Goal: Task Accomplishment & Management: Use online tool/utility

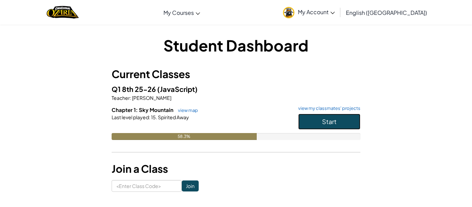
click at [308, 120] on button "Start" at bounding box center [329, 122] width 62 height 16
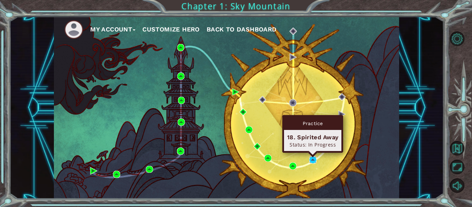
click at [312, 160] on img at bounding box center [312, 159] width 7 height 7
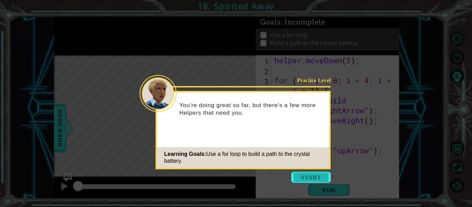
click at [312, 178] on button "Start" at bounding box center [310, 177] width 39 height 11
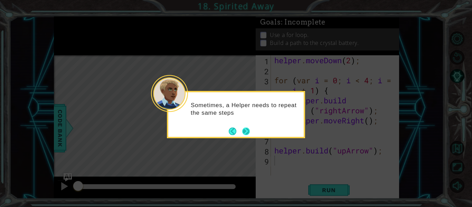
click at [249, 133] on button "Next" at bounding box center [246, 131] width 8 height 8
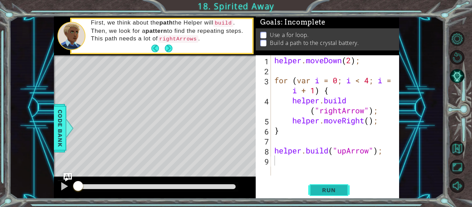
click at [325, 191] on span "Run" at bounding box center [328, 189] width 27 height 7
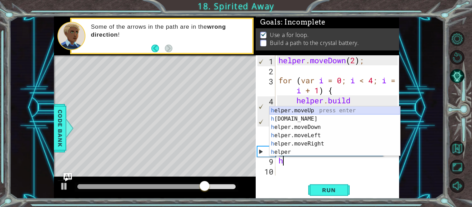
click at [321, 110] on div "h elper.moveUp press enter h [DOMAIN_NAME] press enter h elper.moveDown press e…" at bounding box center [334, 139] width 131 height 66
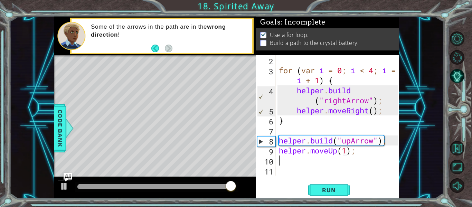
scroll to position [0, 3]
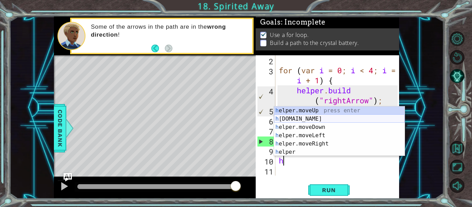
click at [331, 118] on div "h elper.moveUp press enter h [DOMAIN_NAME] press enter h elper.moveDown press e…" at bounding box center [339, 139] width 131 height 66
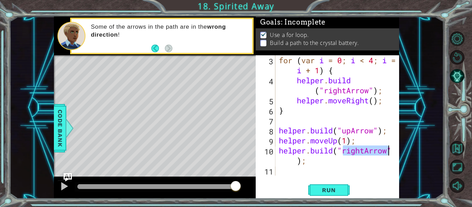
scroll to position [20, 0]
click at [361, 153] on div "for ( var i = 0 ; i < 4 ; i = i + 1 ) { helper . build ( "rightArrow" ) ; helpe…" at bounding box center [337, 115] width 120 height 120
click at [366, 153] on div "for ( var i = 0 ; i < 4 ; i = i + 1 ) { helper . build ( "rightArrow" ) ; helpe…" at bounding box center [339, 130] width 124 height 150
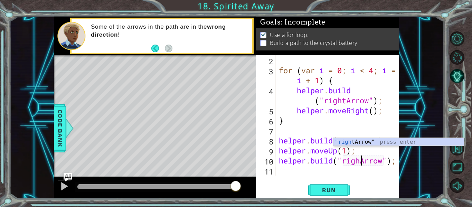
scroll to position [10, 0]
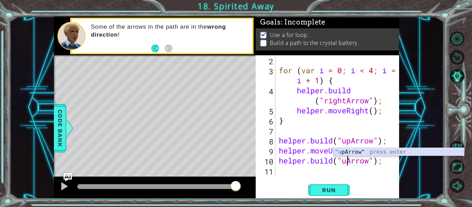
click at [380, 152] on div ""u [PERSON_NAME]" press enter" at bounding box center [398, 160] width 131 height 25
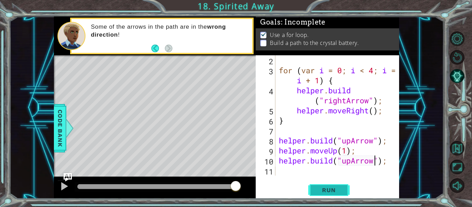
type textarea "[DOMAIN_NAME]("upArrow");"
click at [322, 196] on button "Run" at bounding box center [328, 190] width 41 height 14
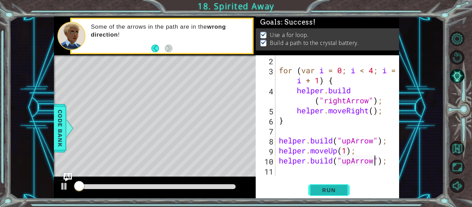
click at [322, 192] on span "Run" at bounding box center [328, 189] width 27 height 7
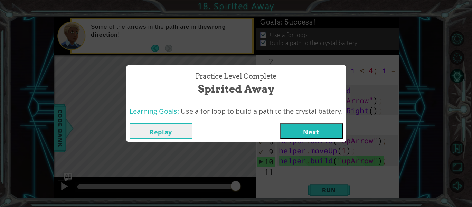
click at [318, 126] on button "Next" at bounding box center [311, 131] width 63 height 16
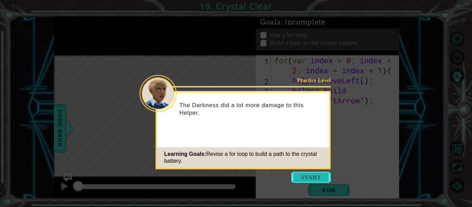
click at [304, 175] on button "Start" at bounding box center [310, 177] width 39 height 11
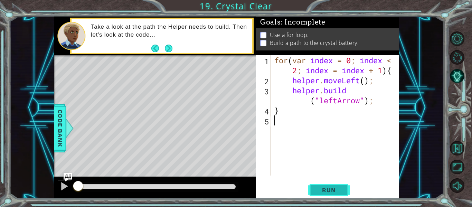
click at [331, 193] on span "Run" at bounding box center [328, 189] width 27 height 7
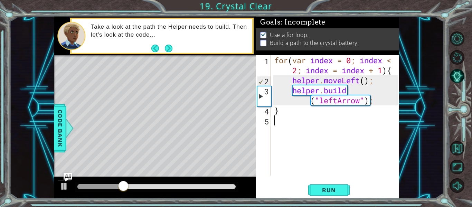
click at [281, 113] on div "for ( var index = 0 ; index < 2 ; index = index + 1 ) { helper . moveLeft ( ) ;…" at bounding box center [337, 130] width 128 height 150
type textarea "}"
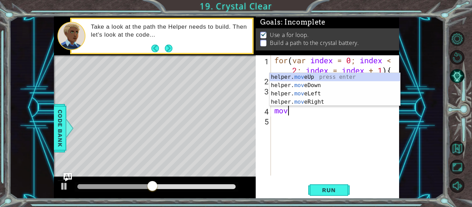
scroll to position [0, 0]
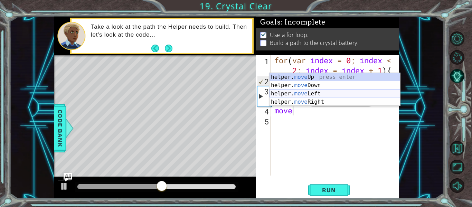
click at [313, 92] on div "helper. move Up press enter helper. move Down press enter helper. move Left pre…" at bounding box center [334, 98] width 131 height 50
type textarea "helper.moveLeft(1);"
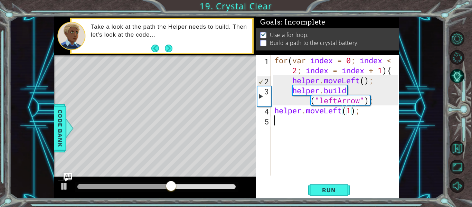
click at [307, 126] on div "for ( var index = 0 ; index < 2 ; index = index + 1 ) { helper . moveLeft ( ) ;…" at bounding box center [337, 130] width 128 height 150
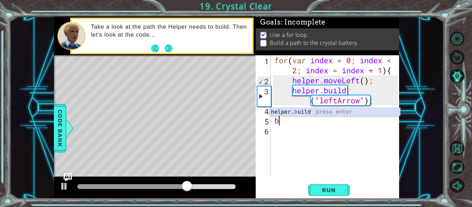
click at [330, 109] on div "helper. b uild press enter" at bounding box center [334, 120] width 131 height 25
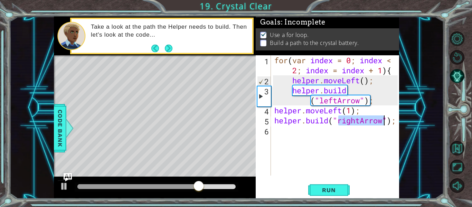
click at [359, 119] on div "for ( var index = 0 ; index < 2 ; index = index + 1 ) { helper . moveLeft ( ) ;…" at bounding box center [335, 115] width 125 height 120
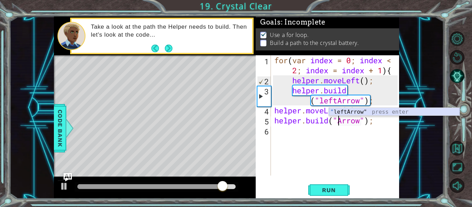
click at [380, 112] on div "" leftArrow" press enter" at bounding box center [394, 120] width 131 height 25
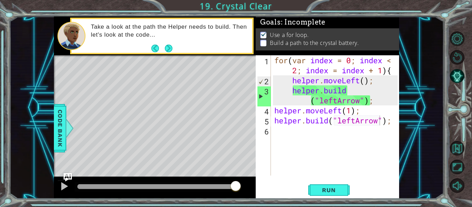
drag, startPoint x: 272, startPoint y: 111, endPoint x: 298, endPoint y: 118, distance: 27.1
click at [298, 118] on div "[DOMAIN_NAME]("leftArrow"); 1 2 3 4 5 6 for ( var index = 0 ; index < 2 ; index…" at bounding box center [326, 115] width 142 height 120
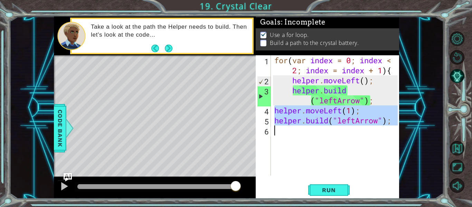
drag, startPoint x: 273, startPoint y: 110, endPoint x: 397, endPoint y: 132, distance: 125.2
click at [397, 132] on div "for ( var index = 0 ; index < 2 ; index = index + 1 ) { helper . moveLeft ( ) ;…" at bounding box center [337, 130] width 128 height 150
type textarea "[DOMAIN_NAME]("leftArrow");"
click at [286, 130] on div "for ( var index = 0 ; index < 2 ; index = index + 1 ) { helper . moveLeft ( ) ;…" at bounding box center [335, 115] width 125 height 120
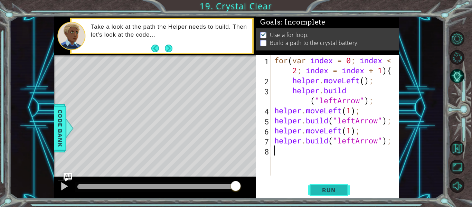
click at [326, 185] on button "Run" at bounding box center [328, 190] width 41 height 14
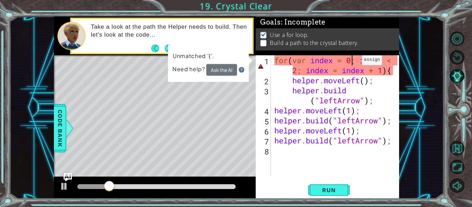
click at [351, 61] on div "for ( var index = 0 ; index < 2 ; index = index + 1 ) { helper . moveLeft ( ) ;…" at bounding box center [337, 130] width 128 height 150
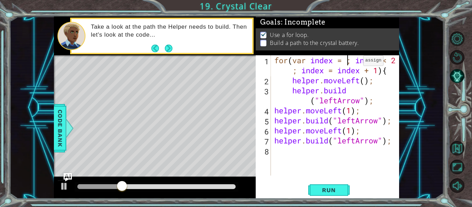
scroll to position [0, 4]
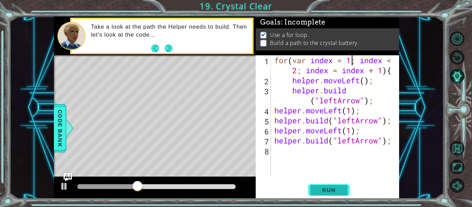
click at [342, 190] on span "Run" at bounding box center [328, 189] width 27 height 7
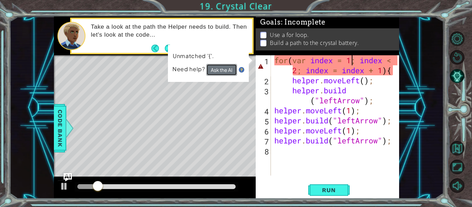
click at [213, 68] on button "Ask the AI" at bounding box center [221, 70] width 31 height 12
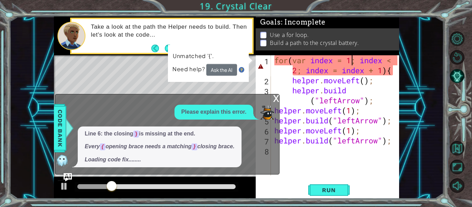
click at [396, 72] on div "for ( var index = 1 ; index < 2 ; index = index + 1 ) { helper . moveLeft ( ) ;…" at bounding box center [337, 130] width 128 height 150
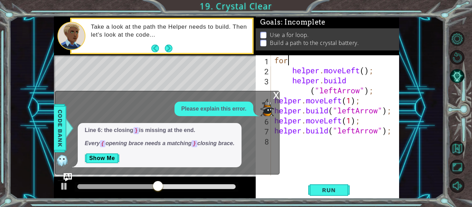
scroll to position [0, 0]
type textarea "f"
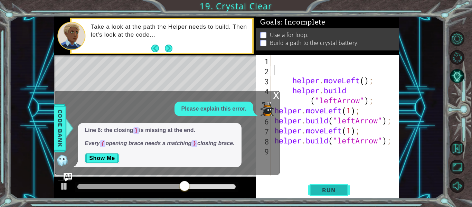
click at [316, 192] on span "Run" at bounding box center [328, 189] width 27 height 7
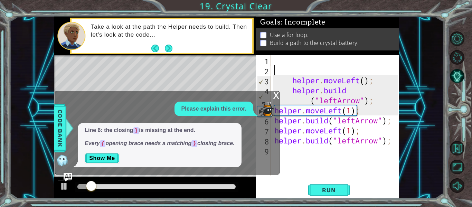
click at [276, 95] on div "x" at bounding box center [276, 94] width 6 height 7
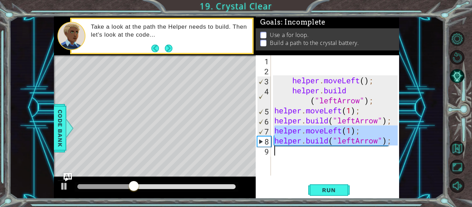
drag, startPoint x: 274, startPoint y: 132, endPoint x: 361, endPoint y: 152, distance: 89.6
click at [361, 152] on div "helper . moveLeft ( ) ; helper . build ( "leftArrow" ) ; helper . moveLeft ( 1 …" at bounding box center [337, 125] width 128 height 140
type textarea "[DOMAIN_NAME]("leftArrow");"
click at [297, 152] on div "helper . moveLeft ( ) ; helper . build ( "leftArrow" ) ; helper . moveLeft ( 1 …" at bounding box center [335, 115] width 125 height 120
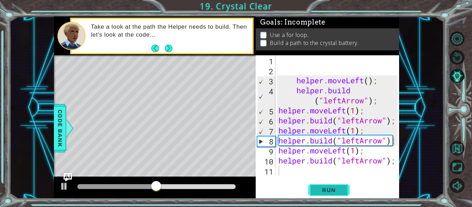
click at [330, 189] on span "Run" at bounding box center [328, 189] width 27 height 7
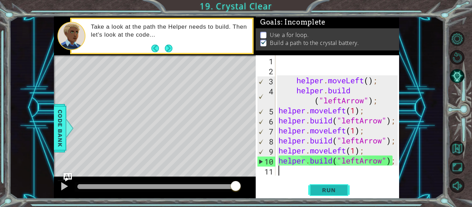
click at [330, 189] on span "Run" at bounding box center [328, 189] width 27 height 7
click at [167, 46] on button "Next" at bounding box center [169, 49] width 8 height 8
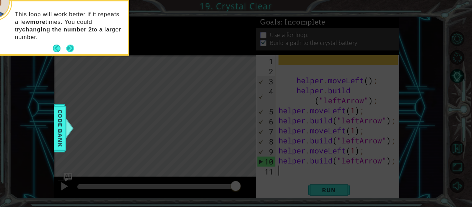
click at [70, 46] on button "Next" at bounding box center [70, 49] width 8 height 8
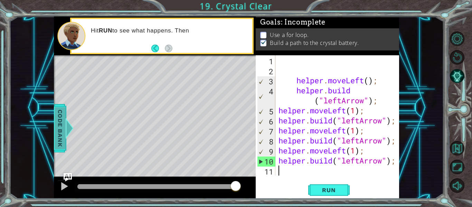
click at [59, 133] on span "Code Bank" at bounding box center [60, 128] width 11 height 42
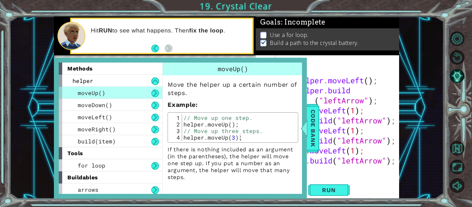
click at [436, 63] on div "1 2 3 4 for ( var index = 1 ; index < 2 ; index = index + 1 ) { helper . moveLe…" at bounding box center [226, 108] width 434 height 182
click at [460, 148] on button "Back to Map" at bounding box center [457, 148] width 15 height 15
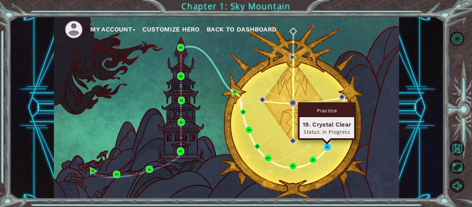
click at [327, 148] on img at bounding box center [326, 146] width 7 height 7
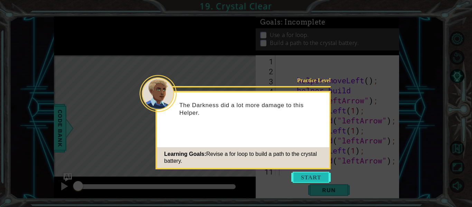
click at [313, 174] on button "Start" at bounding box center [310, 177] width 39 height 11
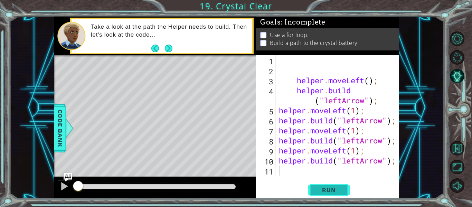
click at [347, 189] on button "Run" at bounding box center [328, 190] width 41 height 14
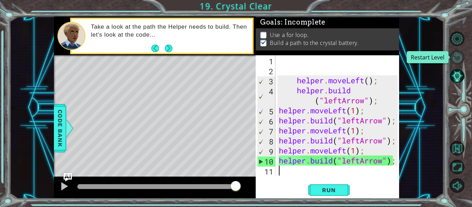
click at [459, 53] on button "Restart Level" at bounding box center [457, 57] width 15 height 15
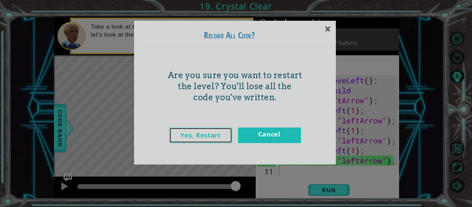
click at [230, 138] on link "Yes, Restart" at bounding box center [200, 135] width 63 height 16
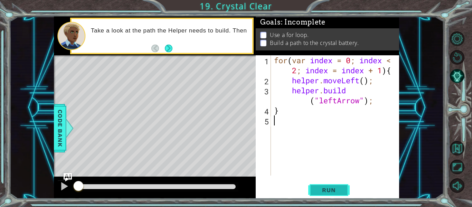
click at [333, 188] on span "Run" at bounding box center [328, 189] width 27 height 7
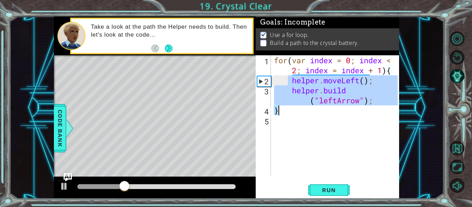
drag, startPoint x: 289, startPoint y: 81, endPoint x: 366, endPoint y: 107, distance: 81.6
click at [366, 107] on div "for ( var index = 0 ; index < 2 ; index = index + 1 ) { helper . moveLeft ( ) ;…" at bounding box center [336, 130] width 128 height 150
click at [339, 113] on div "for ( var index = 0 ; index < 2 ; index = index + 1 ) { helper . moveLeft ( ) ;…" at bounding box center [334, 115] width 125 height 120
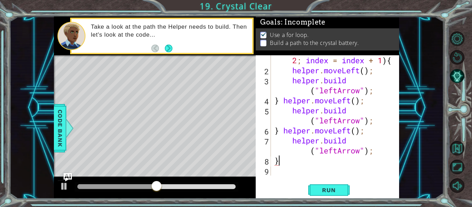
scroll to position [40, 0]
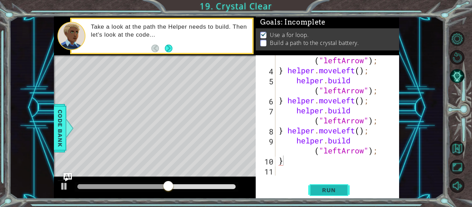
click at [334, 192] on span "Run" at bounding box center [328, 189] width 27 height 7
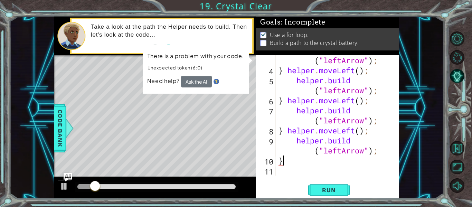
click at [359, 102] on div "helper . build ( "leftArrow" ) ; } helper . moveLeft ( ) ; helper . build ( "le…" at bounding box center [339, 120] width 124 height 150
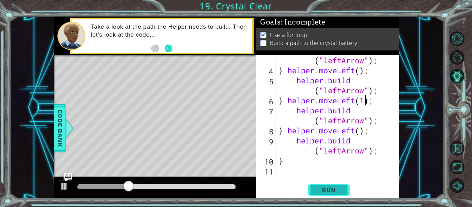
click at [320, 187] on span "Run" at bounding box center [328, 189] width 27 height 7
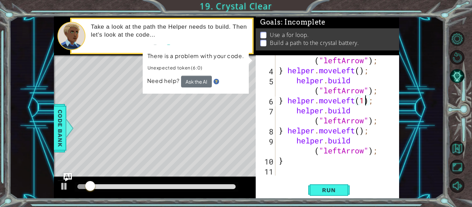
click at [381, 149] on div "helper . build ( "leftArrow" ) ; } helper . moveLeft ( ) ; helper . build ( "le…" at bounding box center [339, 120] width 124 height 150
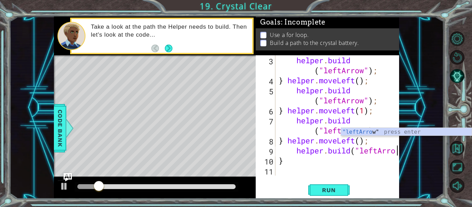
scroll to position [30, 0]
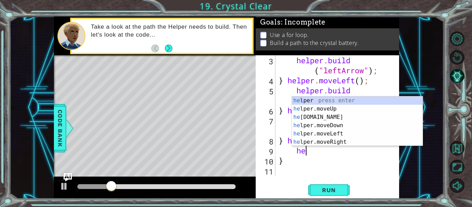
type textarea "h"
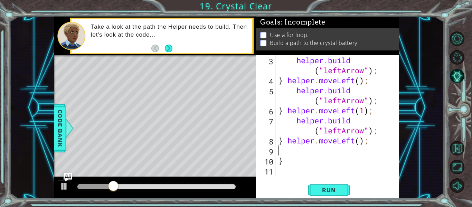
scroll to position [20, 0]
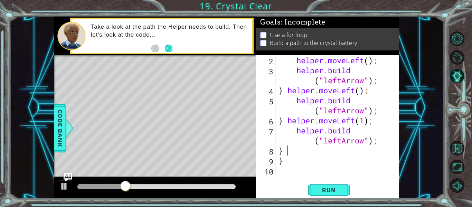
type textarea "}"
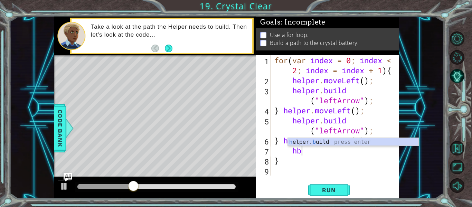
scroll to position [0, 1]
type textarea "h"
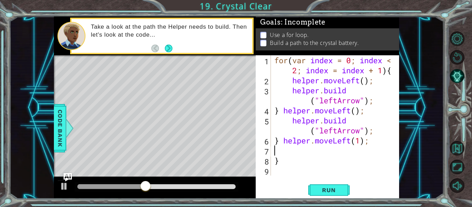
scroll to position [0, 0]
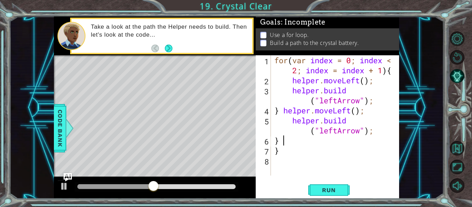
type textarea "}"
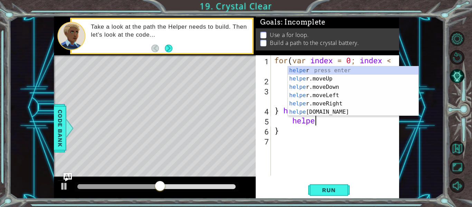
type textarea "h"
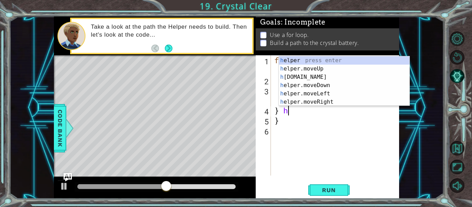
type textarea "}"
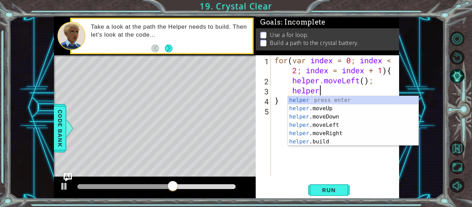
type textarea "h"
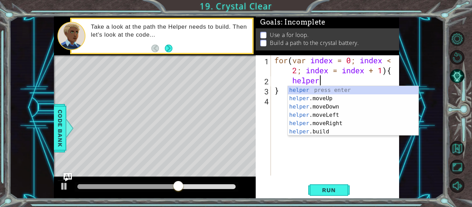
type textarea "h"
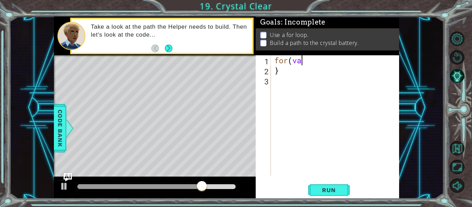
scroll to position [0, 0]
type textarea "f"
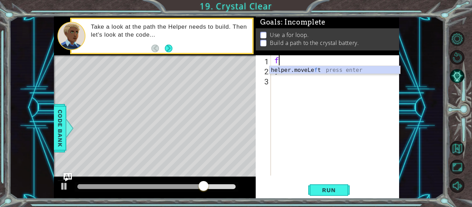
scroll to position [0, 0]
